Goal: Check status: Check status

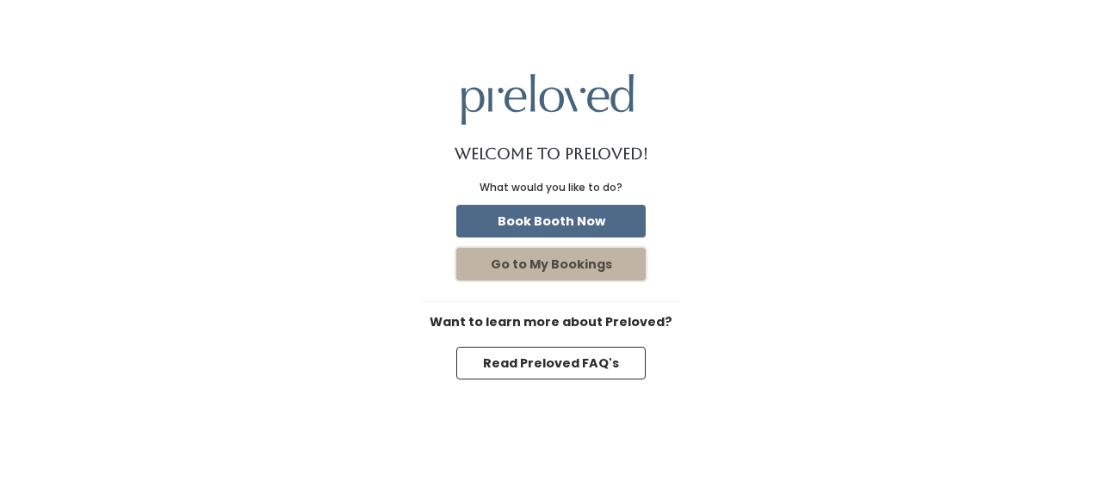
click at [548, 268] on button "Go to My Bookings" at bounding box center [550, 264] width 189 height 33
